Goal: Browse casually

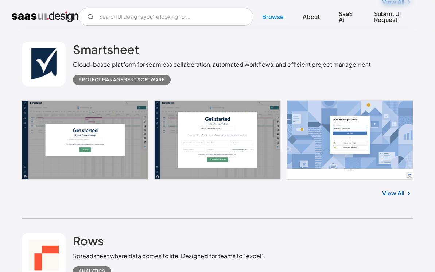
scroll to position [387, 0]
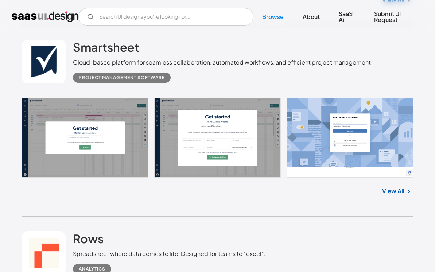
click at [110, 134] on link at bounding box center [218, 138] width 392 height 80
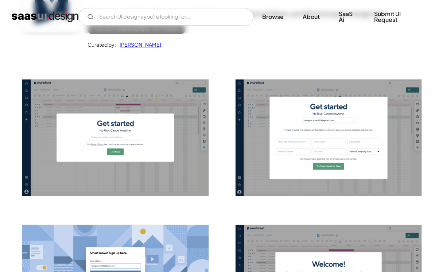
click at [139, 135] on img "open lightbox" at bounding box center [115, 138] width 186 height 116
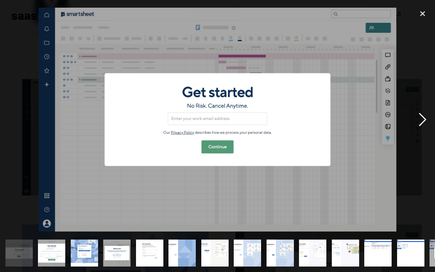
click at [425, 122] on div "next image" at bounding box center [422, 119] width 25 height 229
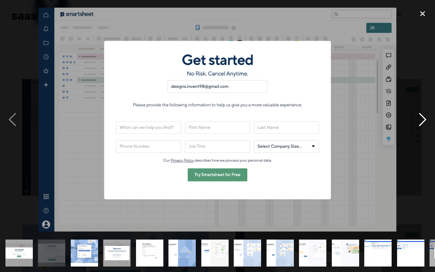
click at [425, 122] on div "next image" at bounding box center [422, 119] width 25 height 229
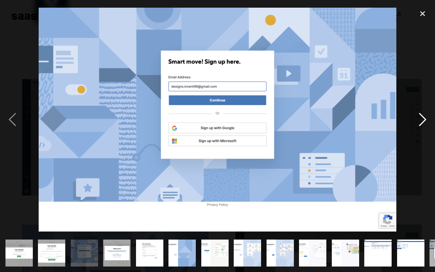
click at [425, 122] on div "next image" at bounding box center [422, 119] width 25 height 229
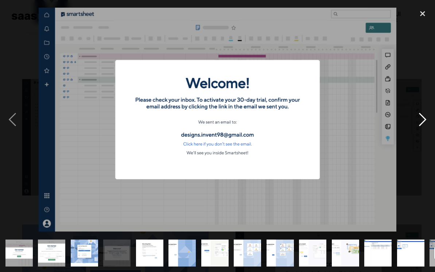
click at [425, 122] on div "next image" at bounding box center [422, 119] width 25 height 229
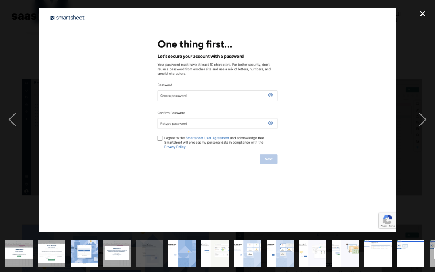
click at [426, 10] on div "close lightbox" at bounding box center [422, 13] width 25 height 16
